Goal: Information Seeking & Learning: Find specific page/section

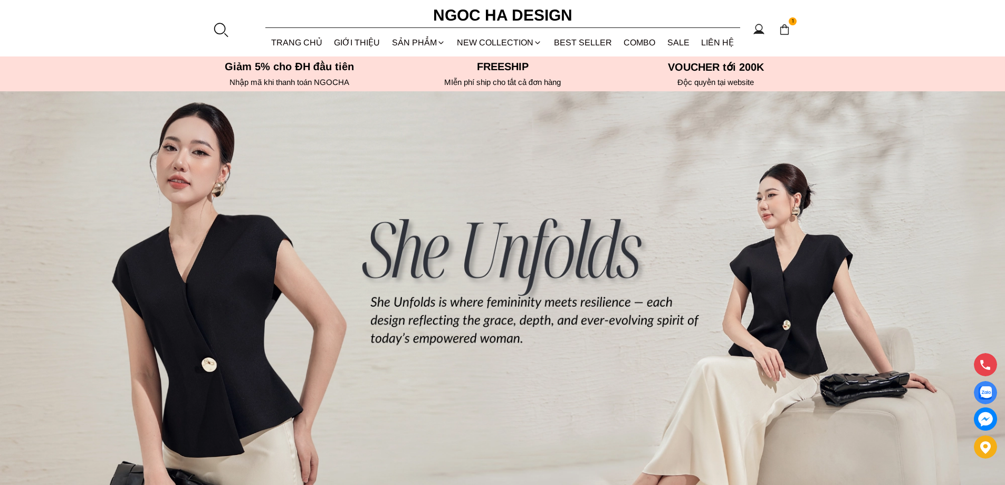
click at [211, 34] on section "1 Trang chủ Giới thiệu Sản phẩm Áo Áo thun Áo sơ mi Áo Peplum Áo lụa Áo len Quầ…" at bounding box center [502, 28] width 1005 height 56
click at [213, 25] on div at bounding box center [221, 30] width 16 height 16
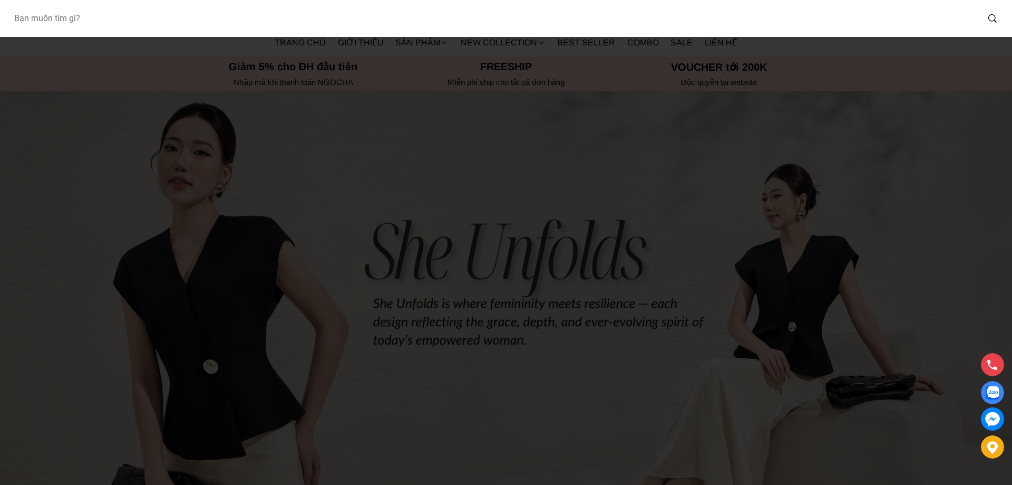
click at [131, 18] on input "Input search Bạn muốn tìm gì?" at bounding box center [491, 18] width 973 height 24
type input "BJ127"
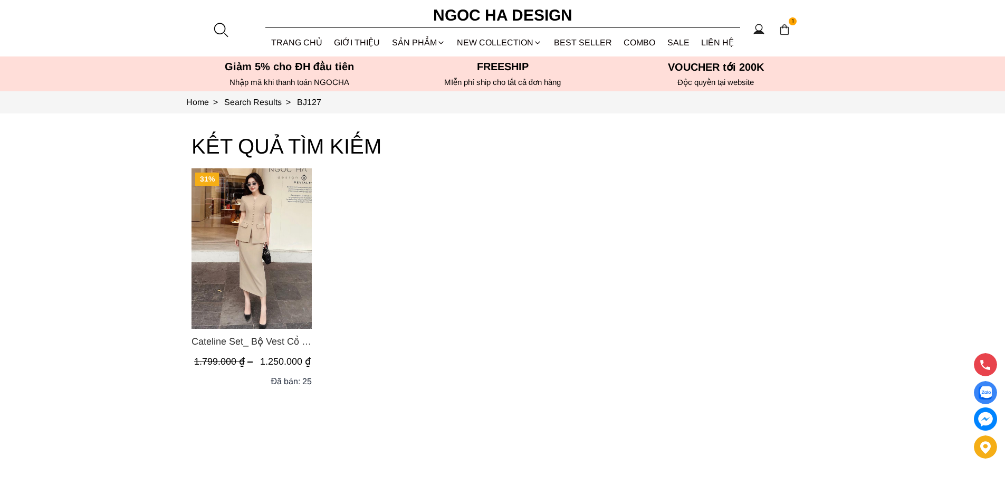
click at [242, 228] on img "Product image - Cateline Set_ Bộ Vest Cổ V Đính Cúc Nhí Chân Váy Bút Chì BJ127" at bounding box center [251, 248] width 120 height 160
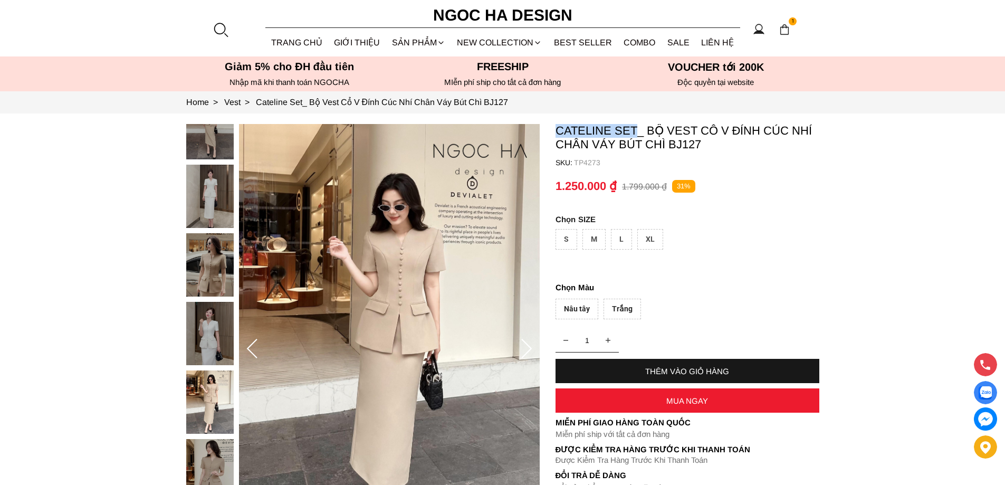
copy p "Cateline Set"
drag, startPoint x: 554, startPoint y: 124, endPoint x: 635, endPoint y: 125, distance: 80.7
click at [635, 125] on section "Cateline Set_ Bộ Vest Cổ V Đính Cúc Nhí Chân Váy Bút Chì BJ127 SKU: TP4273 1 TH…" at bounding box center [502, 348] width 1005 height 471
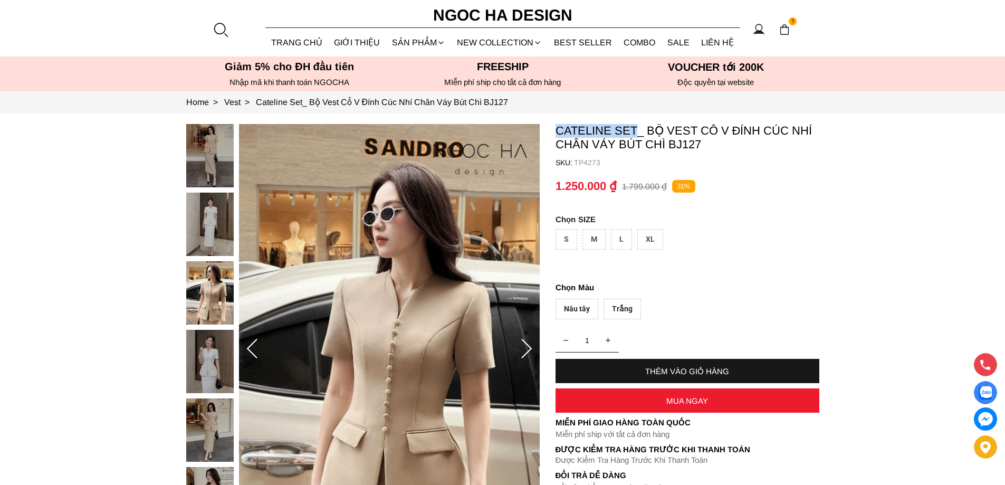
copy p "Cateline Set"
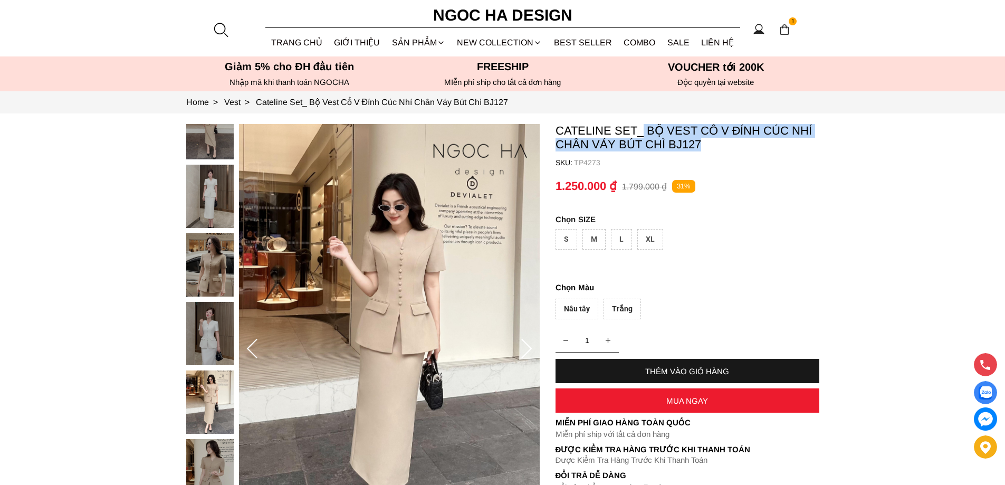
copy p "Bộ Vest Cổ V Đính Cúc Nhí Chân Váy Bút Chì BJ127"
drag, startPoint x: 643, startPoint y: 123, endPoint x: 699, endPoint y: 151, distance: 62.5
click at [699, 151] on section "Cateline Set_ Bộ Vest Cổ V Đính Cúc Nhí Chân Váy Bút Chì BJ127 SKU: TP4273 1 TH…" at bounding box center [502, 348] width 1005 height 471
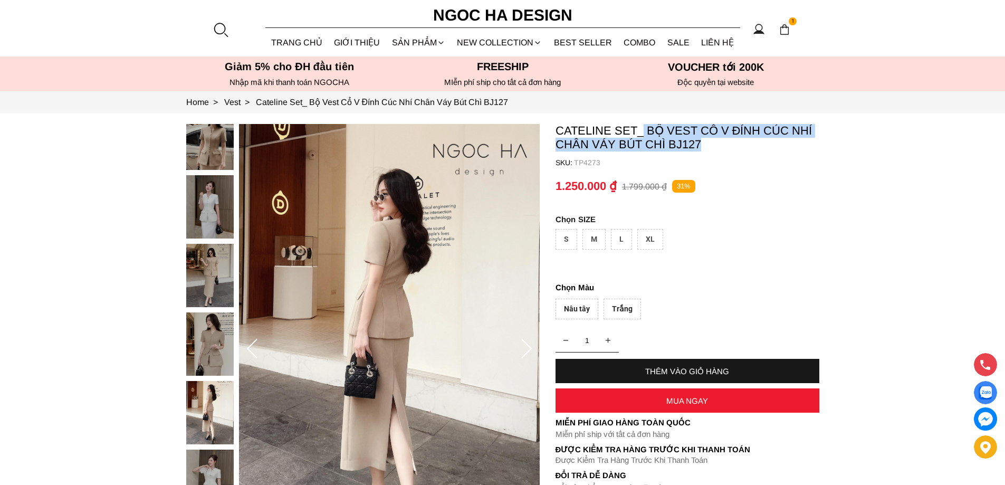
click at [716, 128] on p "Cateline Set_ Bộ Vest Cổ V Đính Cúc Nhí Chân Váy Bút Chì BJ127" at bounding box center [687, 137] width 264 height 27
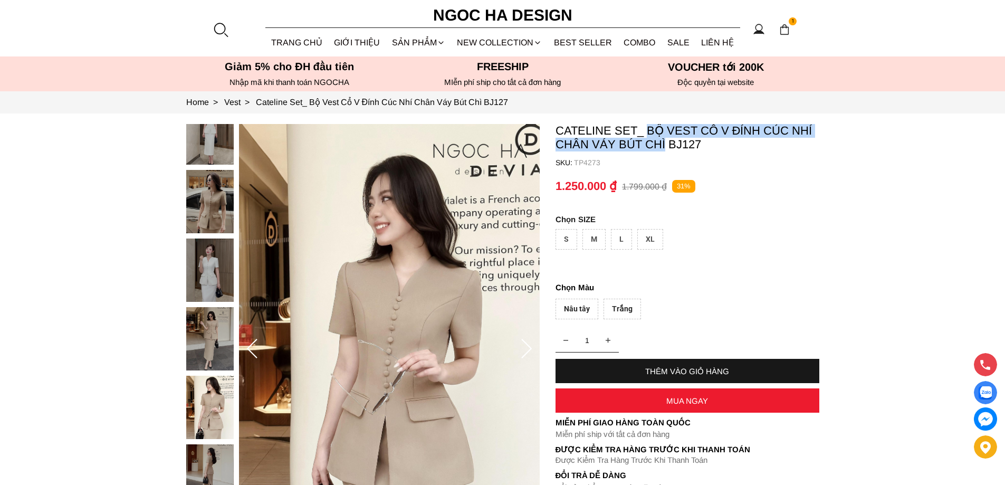
copy p "Bộ Vest Cổ V Đính Cúc Nhí Chân Váy Bút Chì"
drag, startPoint x: 648, startPoint y: 123, endPoint x: 664, endPoint y: 148, distance: 29.2
click at [664, 148] on section "Cateline Set_ Bộ Vest Cổ V Đính Cúc Nhí Chân Váy Bút Chì BJ127 SKU: TP4273 1 TH…" at bounding box center [502, 348] width 1005 height 471
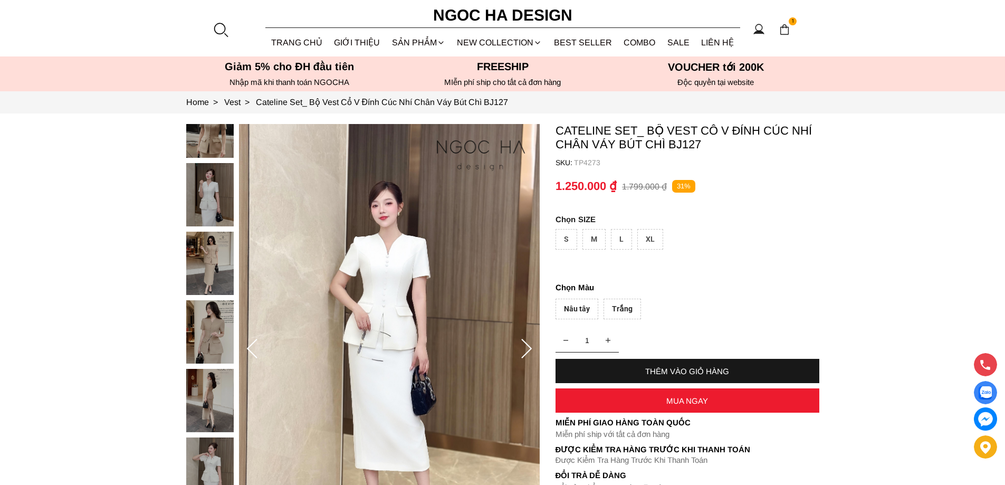
click at [215, 30] on div at bounding box center [221, 30] width 16 height 16
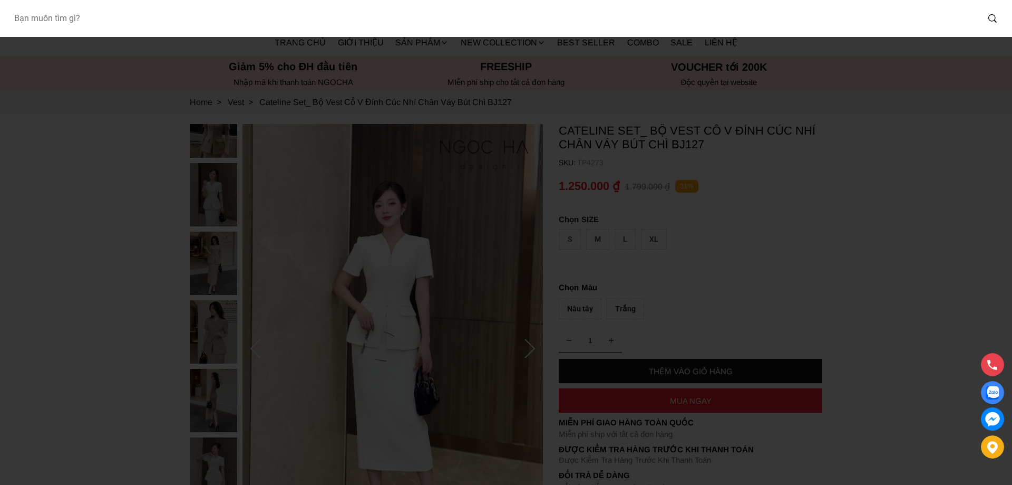
click at [166, 18] on input "Input search Bạn muốn tìm gì?" at bounding box center [491, 18] width 973 height 24
type input "BQ013"
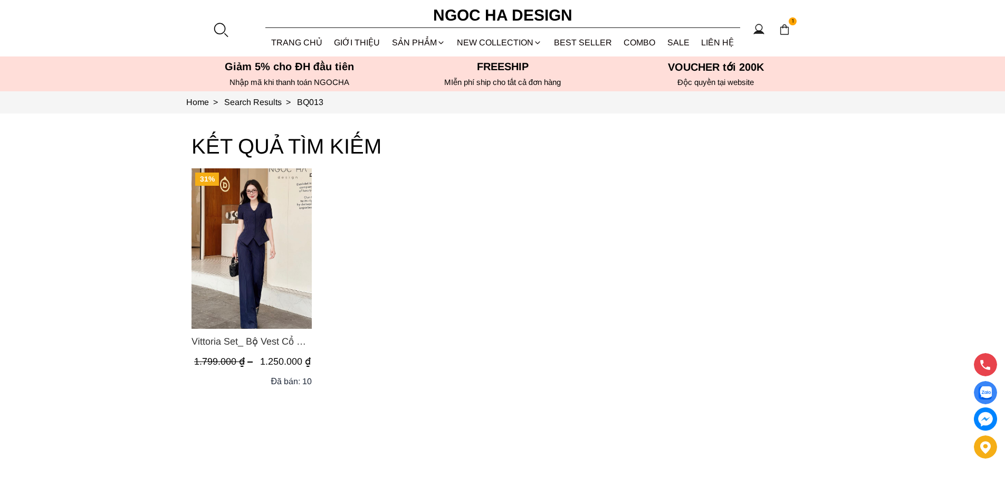
click at [255, 246] on img "Product image - Vittoria Set_ Bộ Vest Cổ V Quần Suông Kẻ Sọc BQ013" at bounding box center [251, 248] width 120 height 160
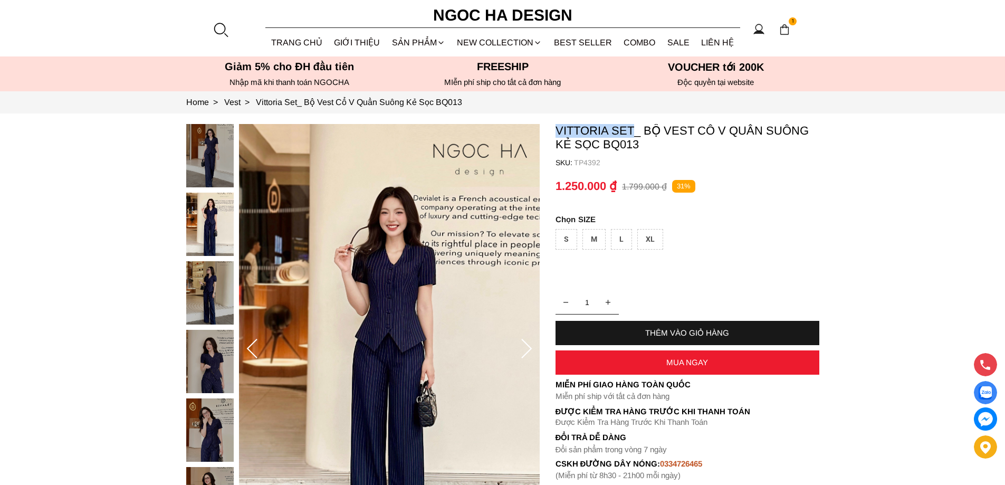
copy p "Vittoria Set"
drag, startPoint x: 553, startPoint y: 129, endPoint x: 632, endPoint y: 129, distance: 79.6
click at [632, 129] on section "Vittoria Set_ Bộ Vest Cổ V Quần Suông Kẻ Sọc BQ013 SKU: TP4392 1 THÊM VÀO GIỎ H…" at bounding box center [502, 348] width 1005 height 471
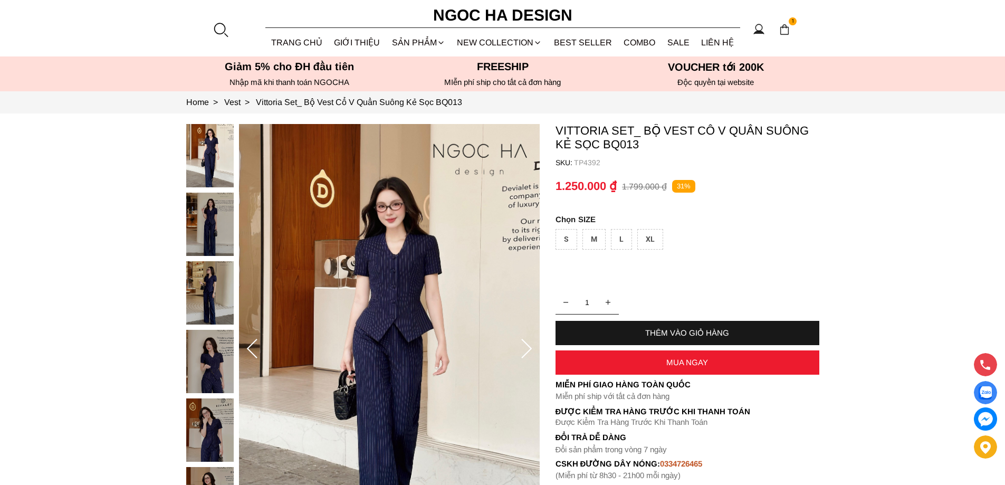
click at [213, 30] on div at bounding box center [221, 30] width 16 height 16
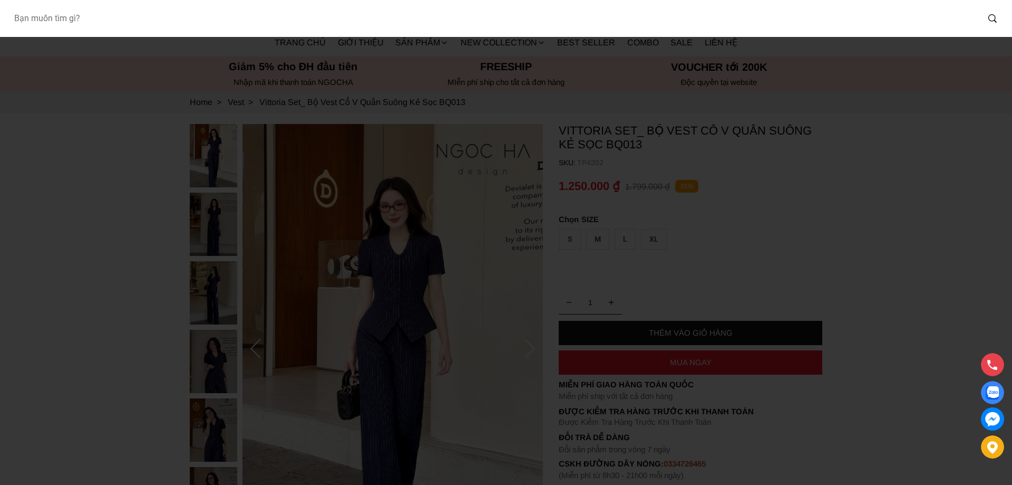
click at [148, 24] on input "Input search Bạn muốn tìm gì?" at bounding box center [491, 18] width 973 height 24
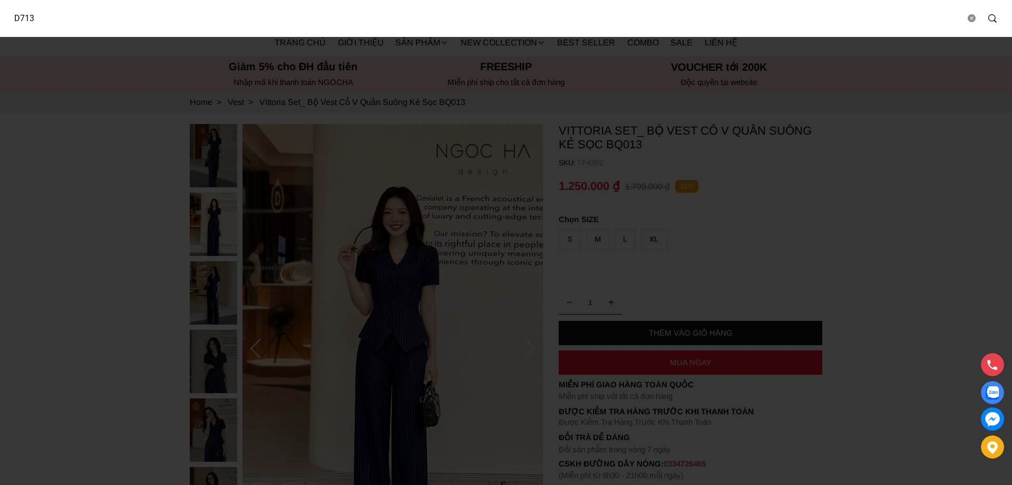
type input "D713"
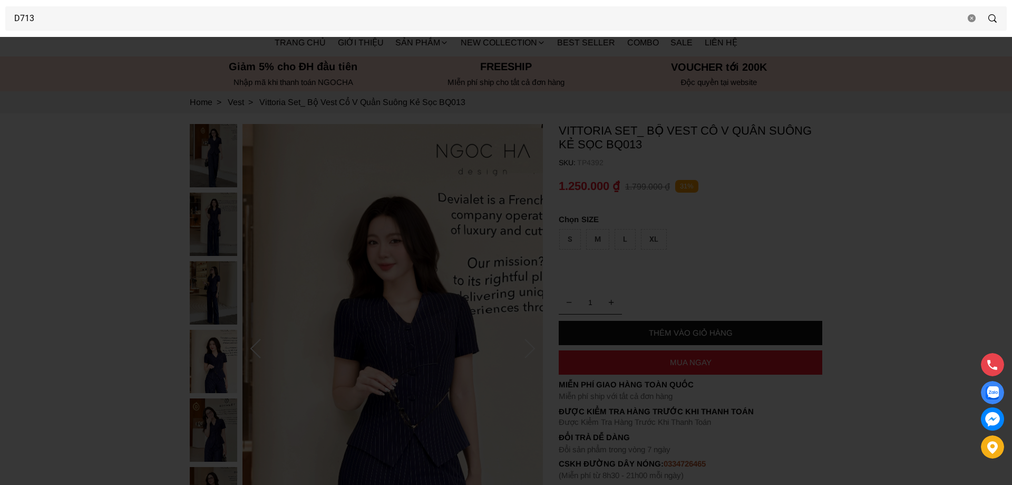
click at [835, 180] on div at bounding box center [506, 242] width 1012 height 485
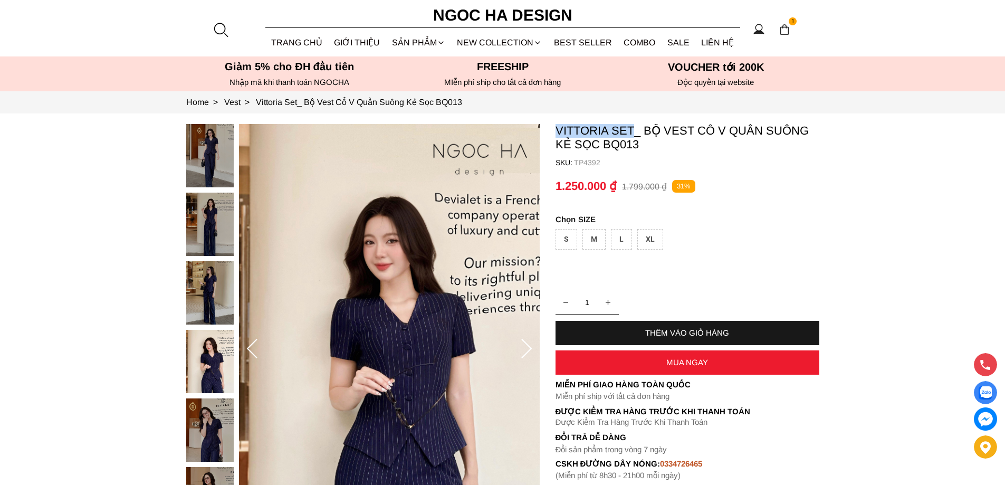
drag, startPoint x: 553, startPoint y: 125, endPoint x: 632, endPoint y: 121, distance: 79.2
click at [632, 121] on section "Vittoria Set_ Bộ Vest Cổ V Quần Suông Kẻ Sọc BQ013 SKU: TP4392 1 THÊM VÀO GIỎ H…" at bounding box center [502, 348] width 1005 height 471
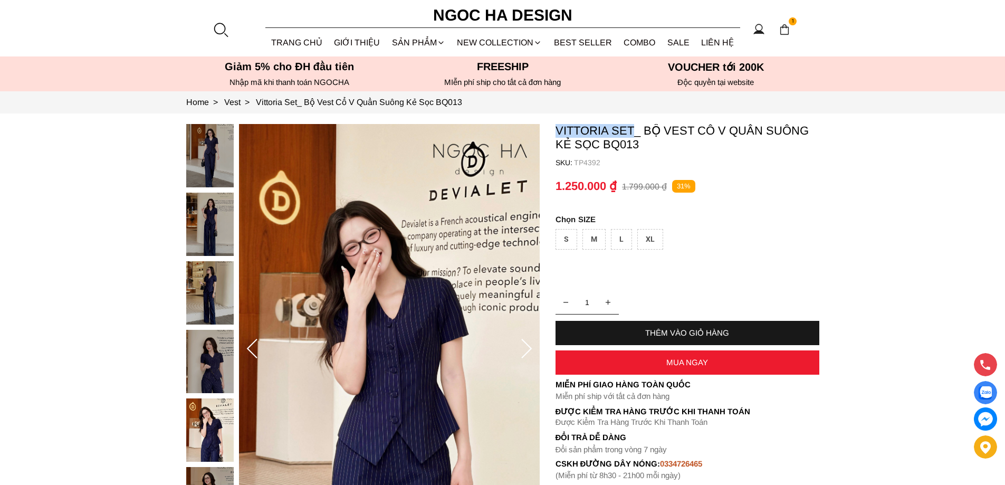
copy p "Vittoria Set"
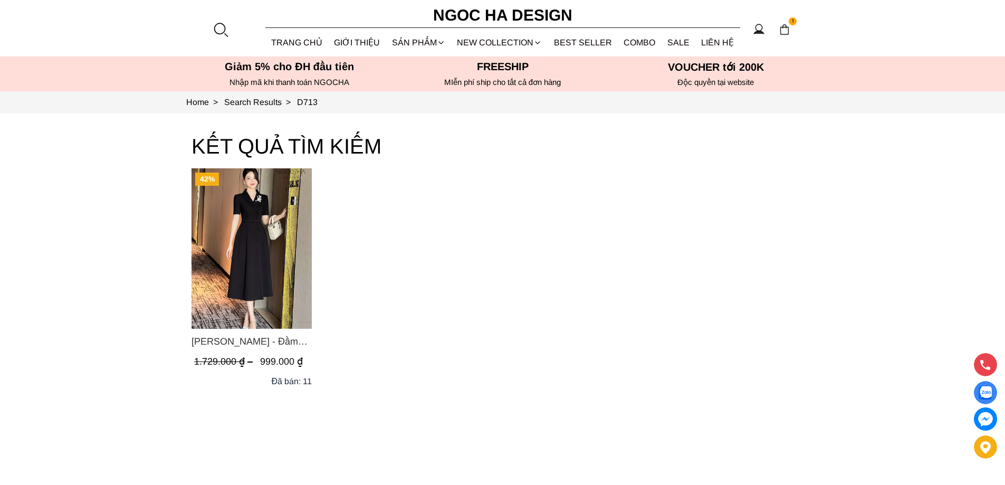
click at [248, 230] on img "Product image - Irene Dress - Đầm Vest Dáng Xòe Kèm Đai D713" at bounding box center [251, 248] width 120 height 160
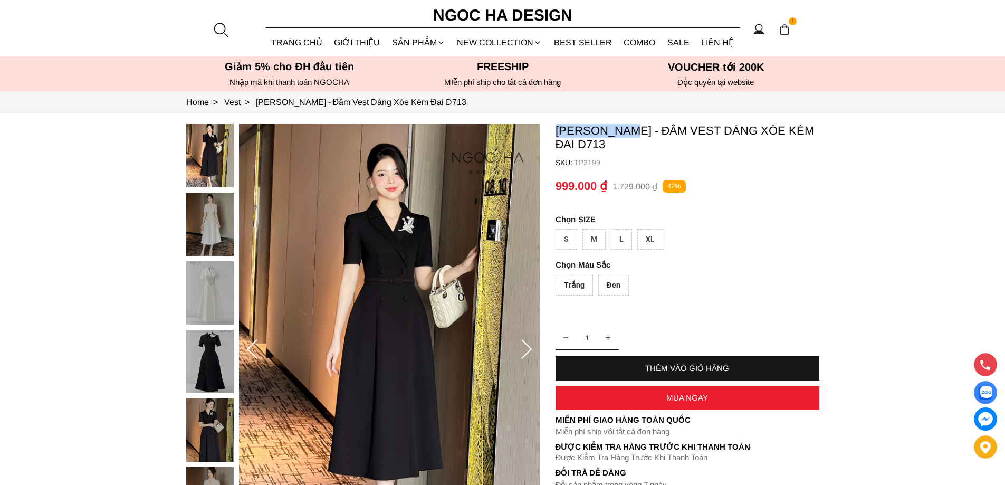
drag, startPoint x: 552, startPoint y: 123, endPoint x: 633, endPoint y: 136, distance: 82.6
click at [633, 136] on section "[PERSON_NAME] - Đầm Vest Dáng Xòe Kèm Đai D713 SKU: TP3199 Trắng Đen 1 THÊM VÀO…" at bounding box center [502, 349] width 1005 height 472
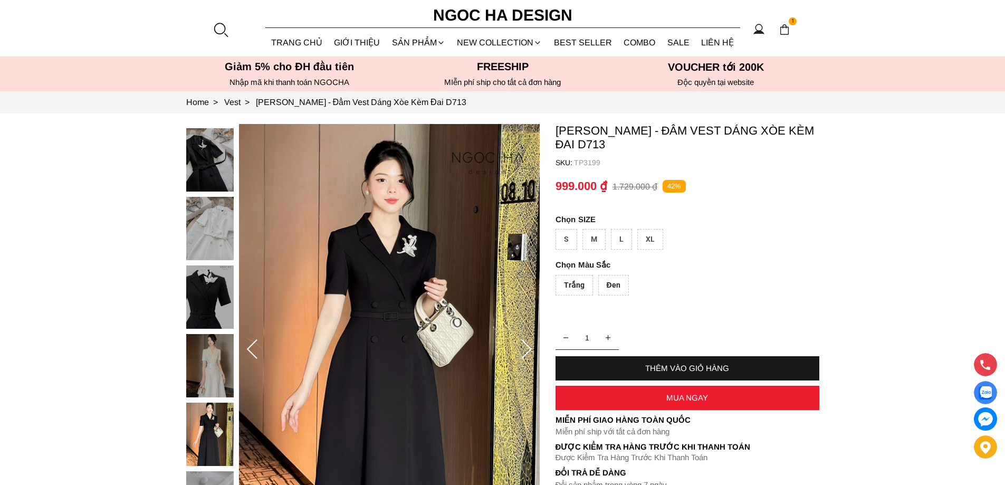
click at [803, 152] on container "Irene Dress - Đầm Vest Dáng Xòe Kèm Đai D713 SKU: TP3199 Trắng Đen 1 THÊM VÀO G…" at bounding box center [687, 319] width 264 height 391
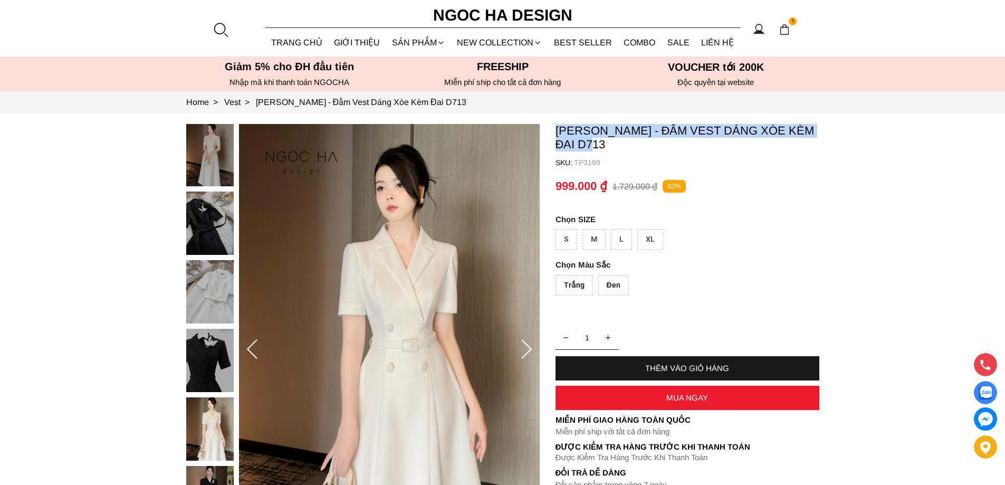
copy p "[PERSON_NAME] - Đầm Vest Dáng Xòe Kèm Đai D713"
drag, startPoint x: 551, startPoint y: 123, endPoint x: 597, endPoint y: 149, distance: 52.7
click at [597, 149] on section "Irene Dress - Đầm Vest Dáng Xòe Kèm Đai D713 SKU: TP3199 Trắng Đen 1 THÊM VÀO G…" at bounding box center [502, 349] width 1005 height 472
